Goal: Transaction & Acquisition: Subscribe to service/newsletter

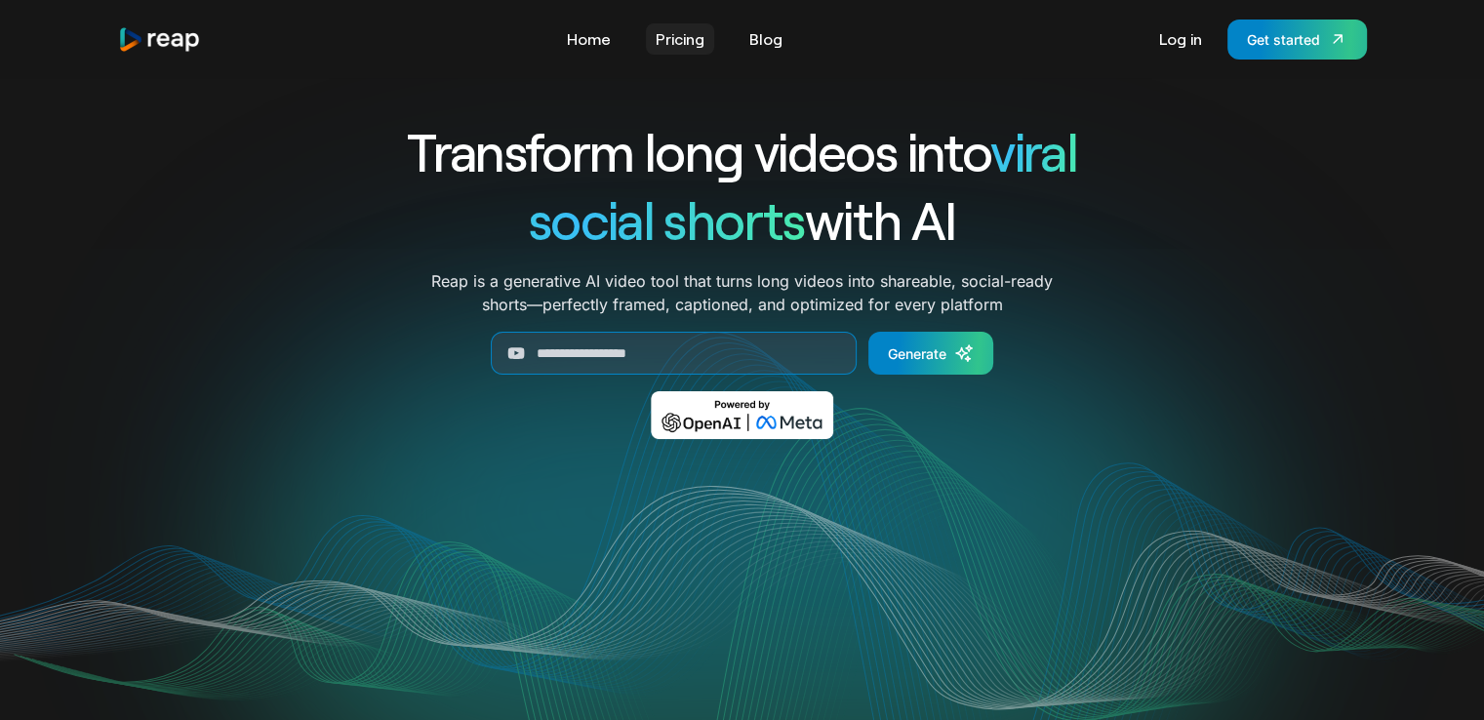
click at [661, 40] on link "Pricing" at bounding box center [680, 38] width 68 height 31
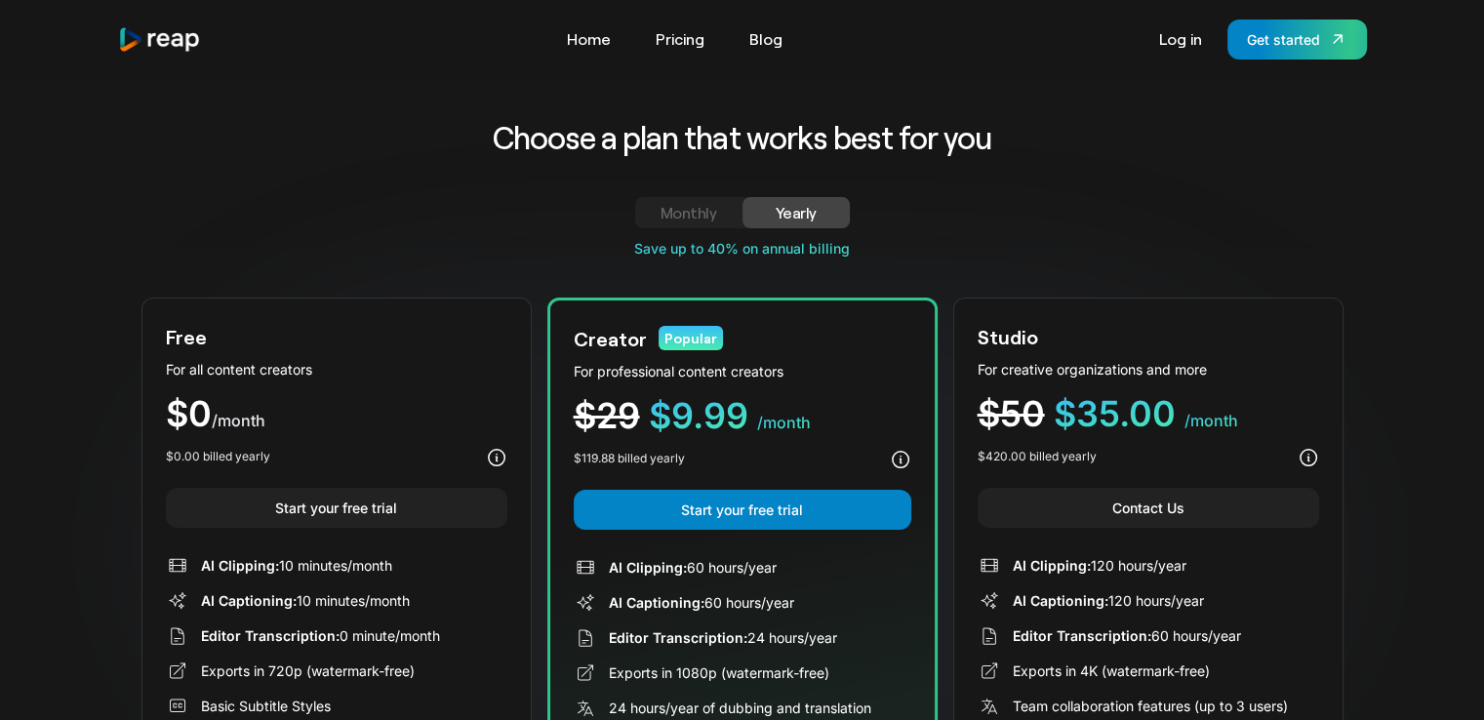
click at [694, 219] on div "Monthly" at bounding box center [689, 212] width 60 height 23
click at [768, 219] on div "Yearly" at bounding box center [796, 212] width 60 height 23
click at [779, 509] on link "Start your free trial" at bounding box center [743, 510] width 338 height 40
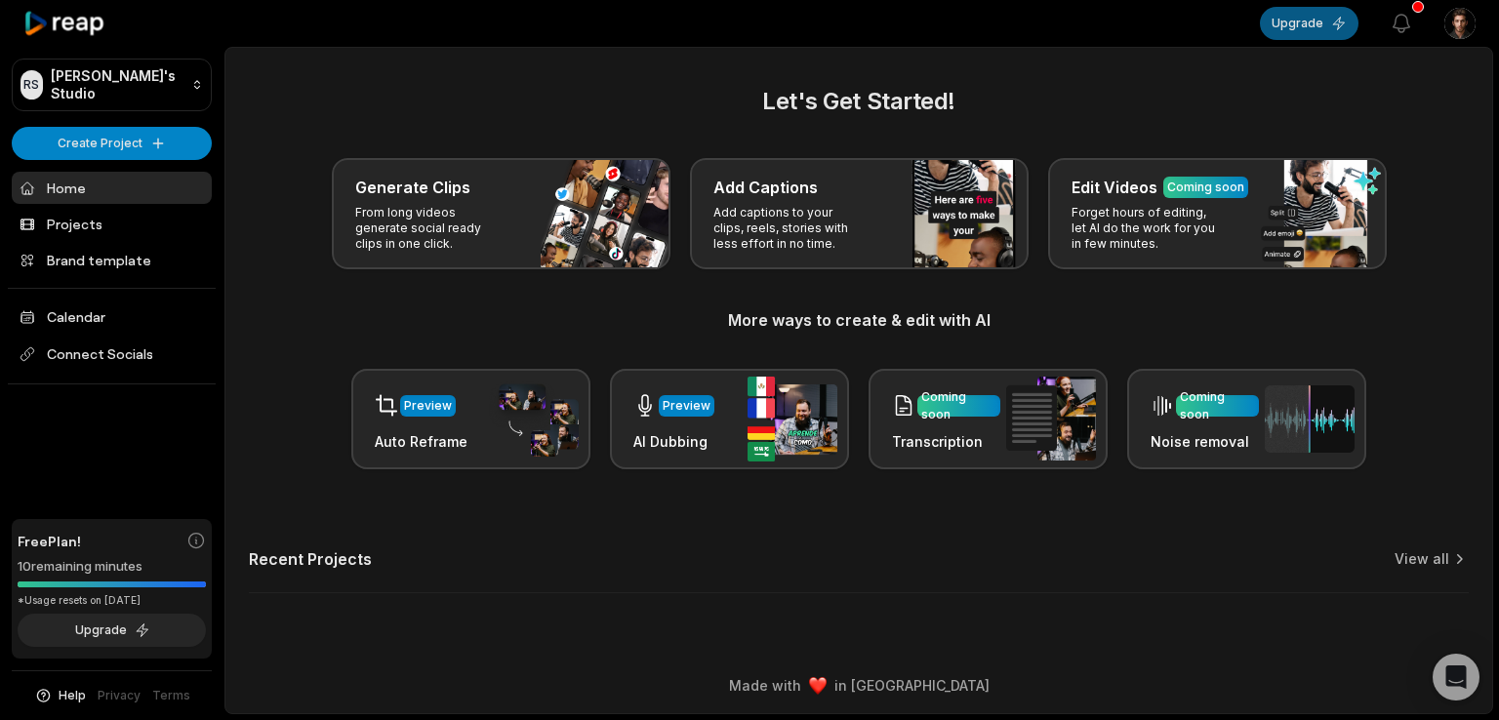
click at [1298, 24] on button "Upgrade" at bounding box center [1309, 23] width 99 height 33
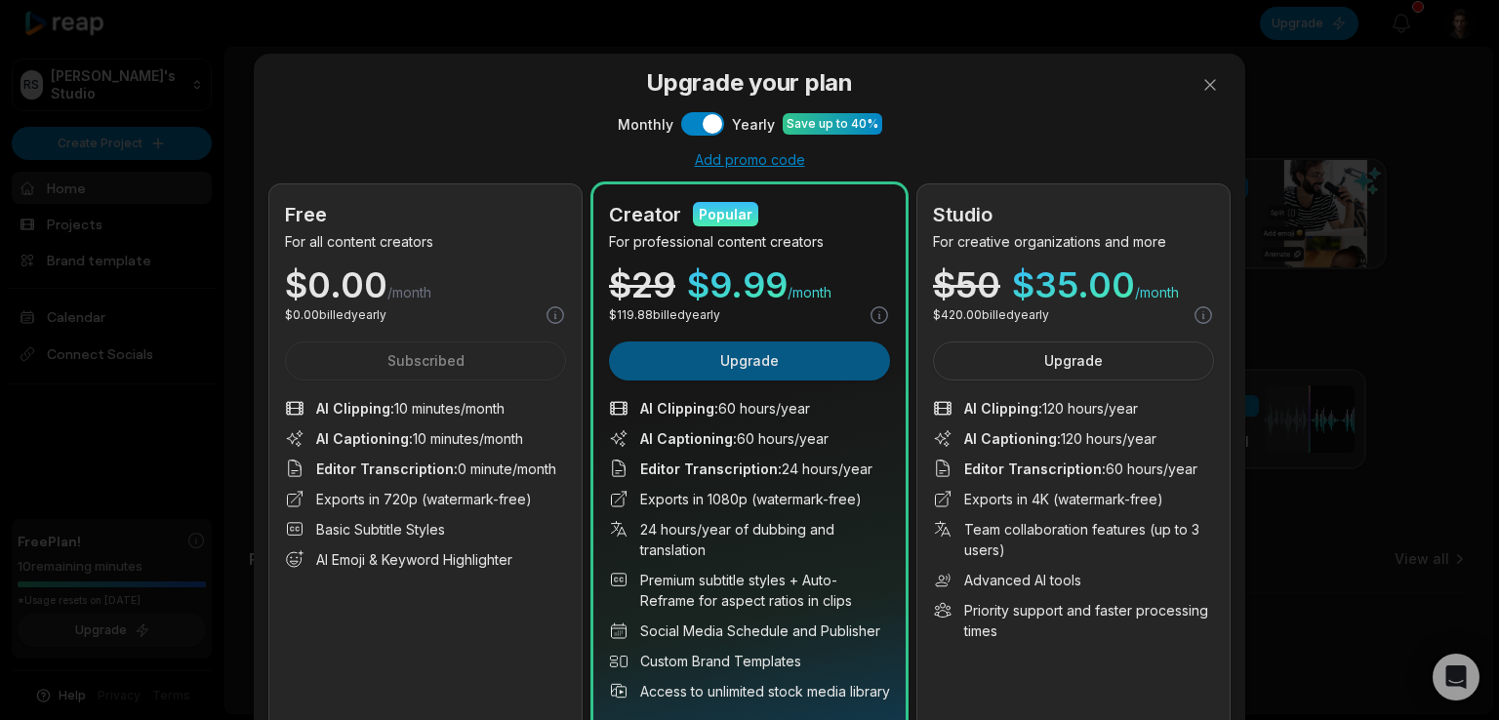
click at [753, 365] on button "Upgrade" at bounding box center [749, 360] width 281 height 39
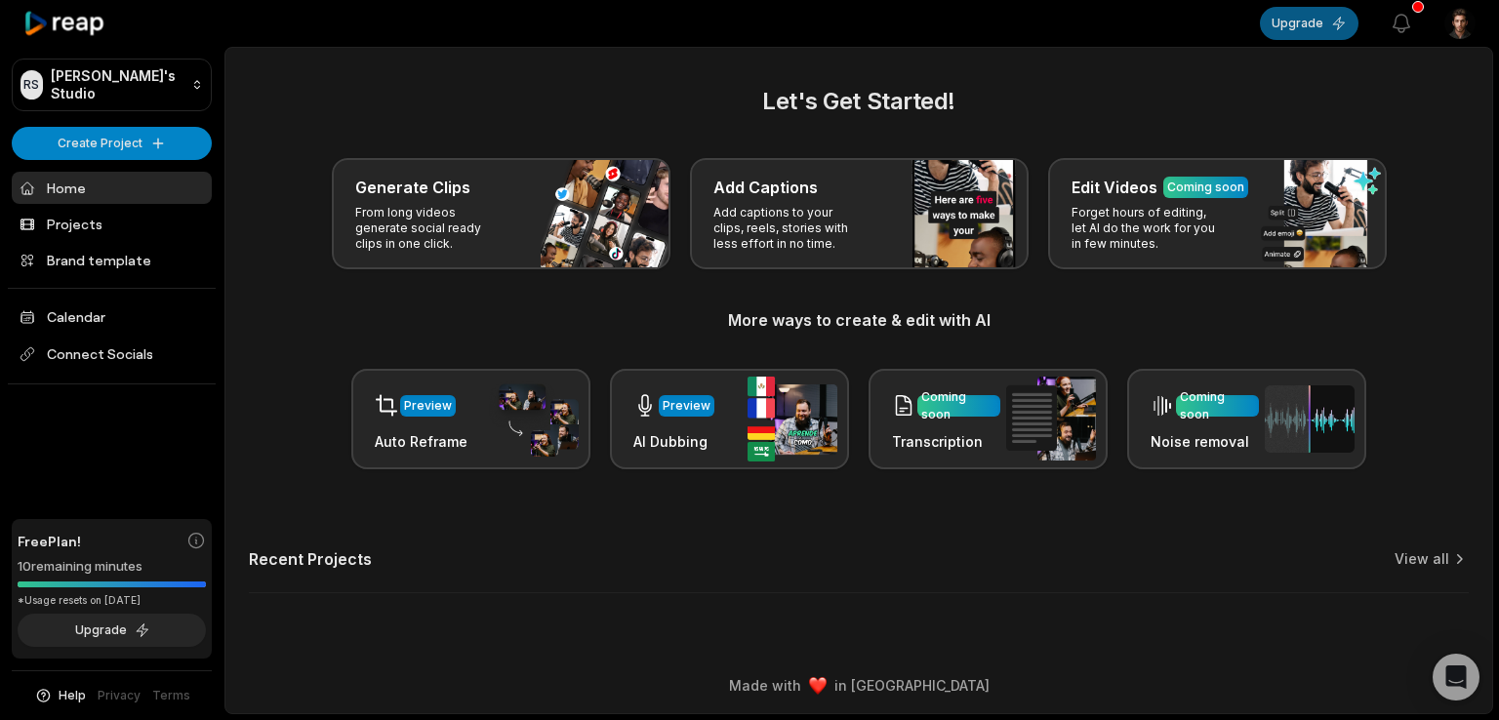
click at [1300, 24] on button "Upgrade" at bounding box center [1309, 23] width 99 height 33
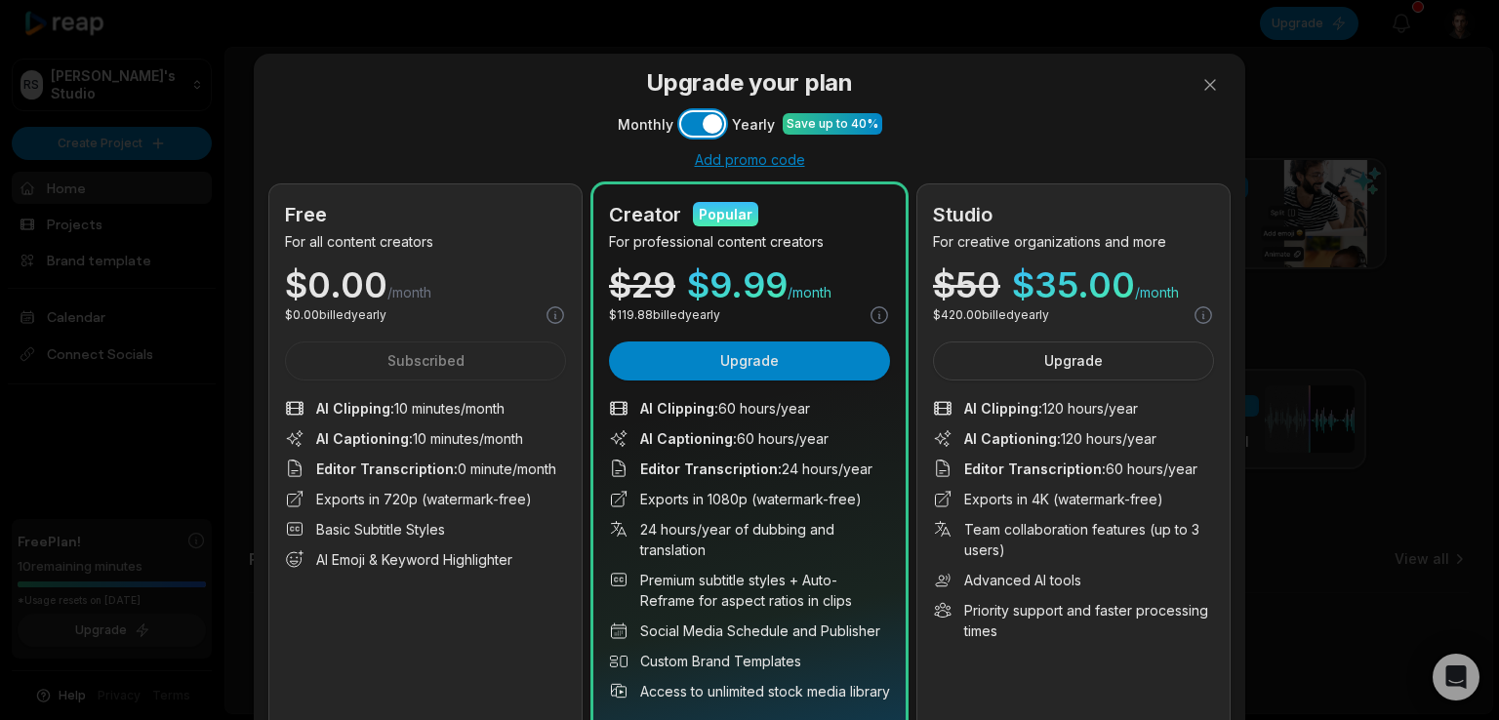
click at [684, 126] on button "Use setting" at bounding box center [702, 123] width 43 height 23
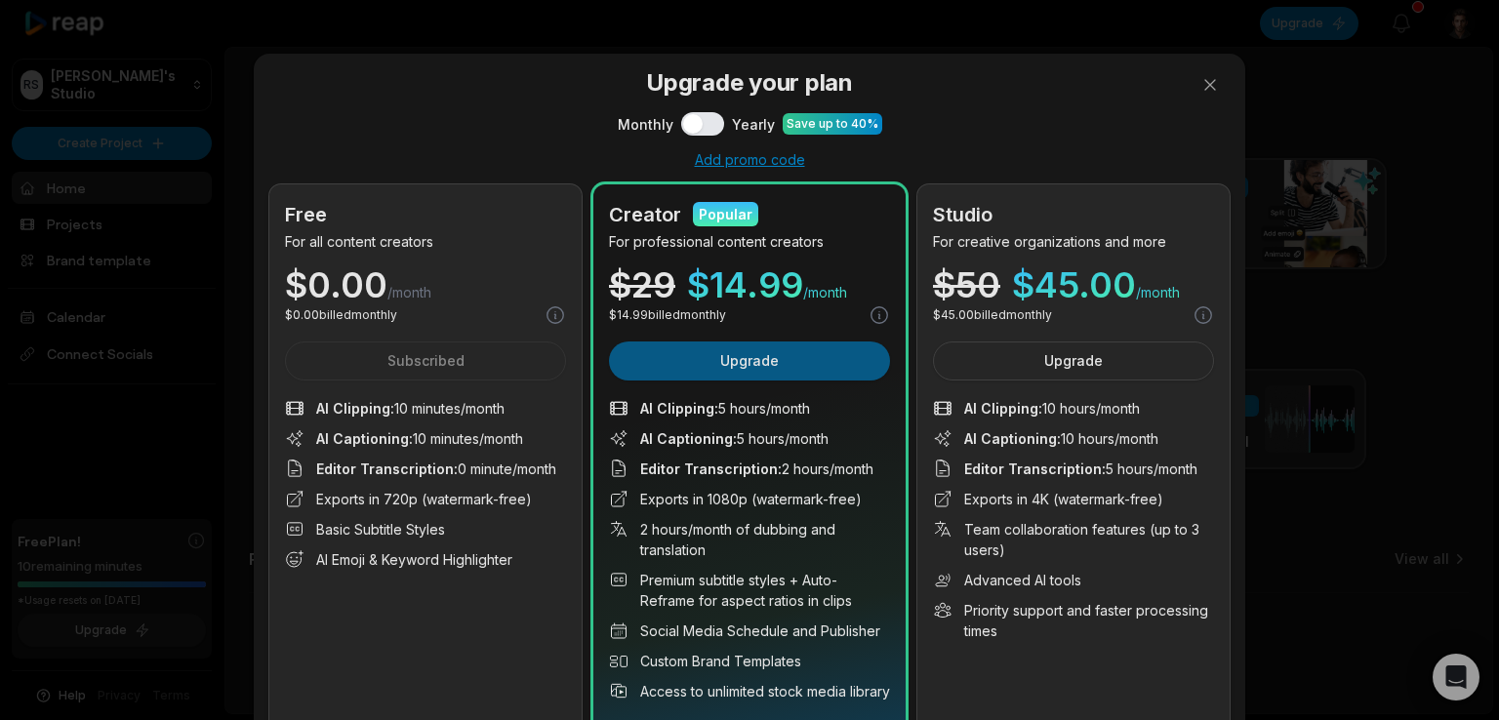
click at [692, 370] on button "Upgrade" at bounding box center [749, 360] width 281 height 39
